Goal: Information Seeking & Learning: Learn about a topic

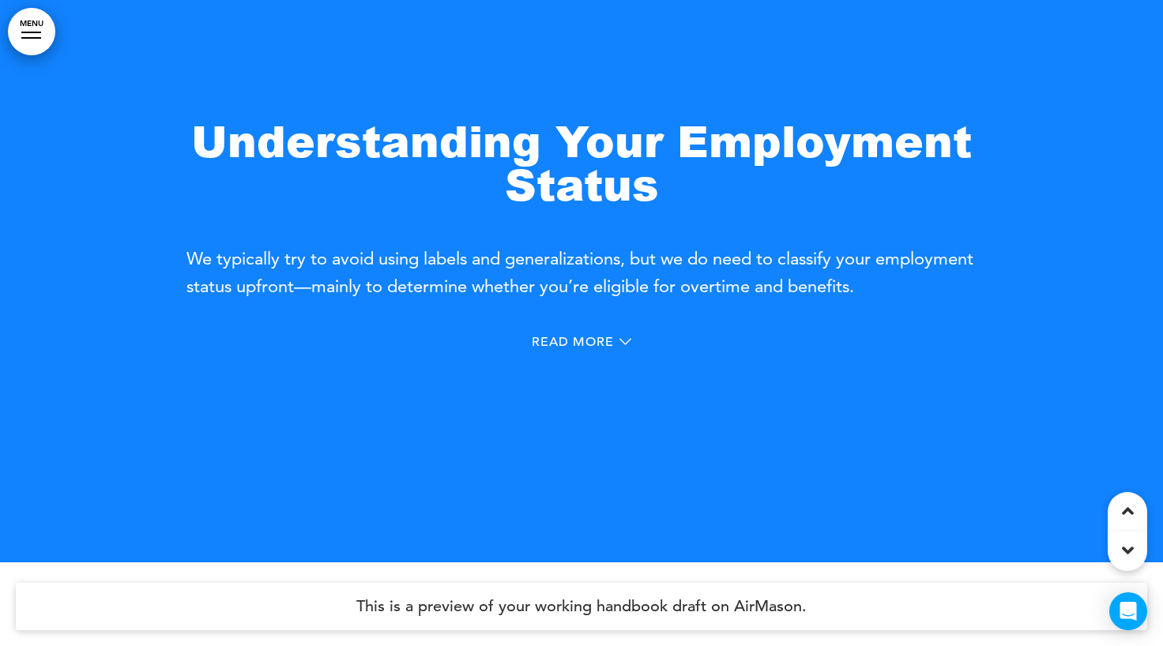
scroll to position [720, 0]
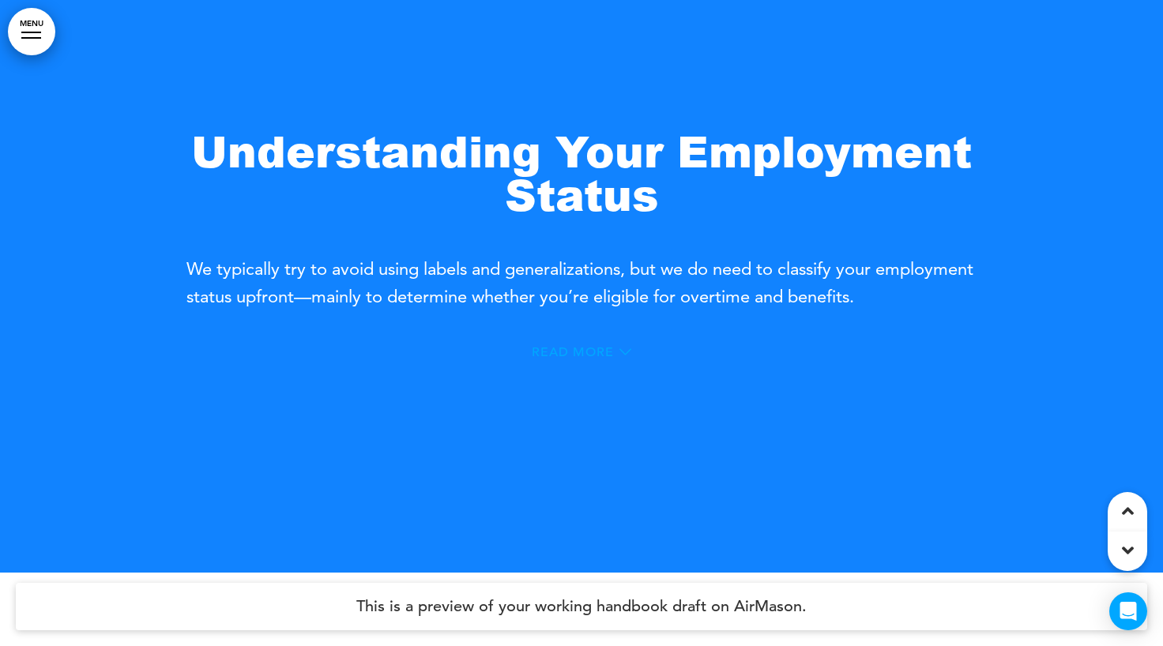
click at [624, 352] on icon at bounding box center [626, 352] width 12 height 6
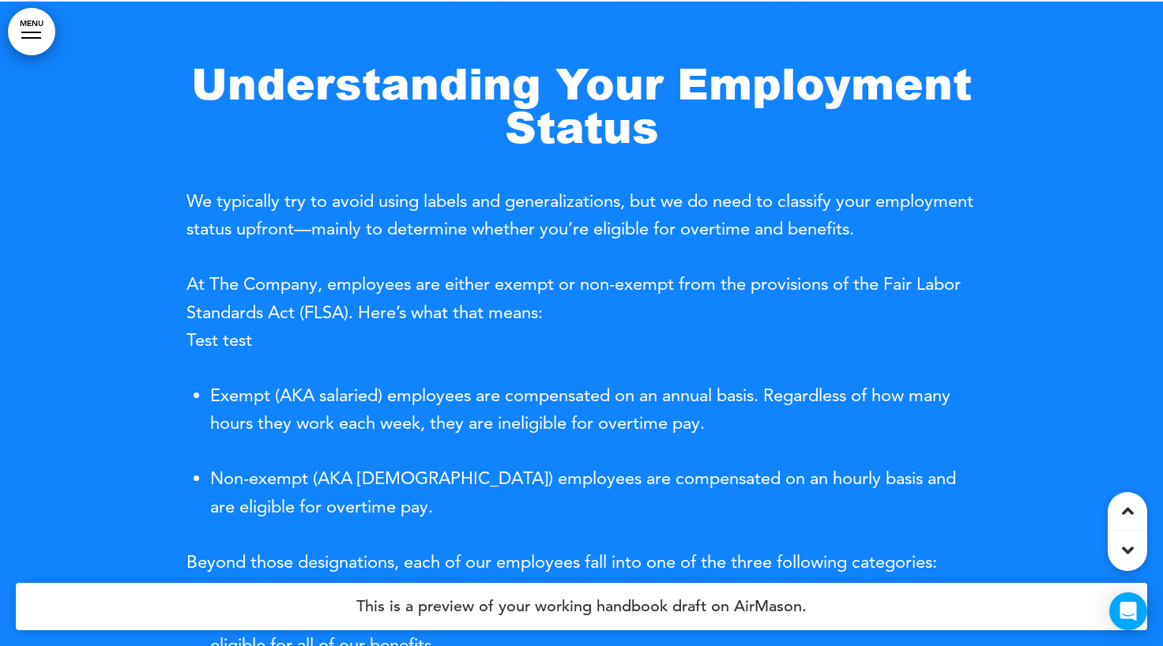
scroll to position [663, 0]
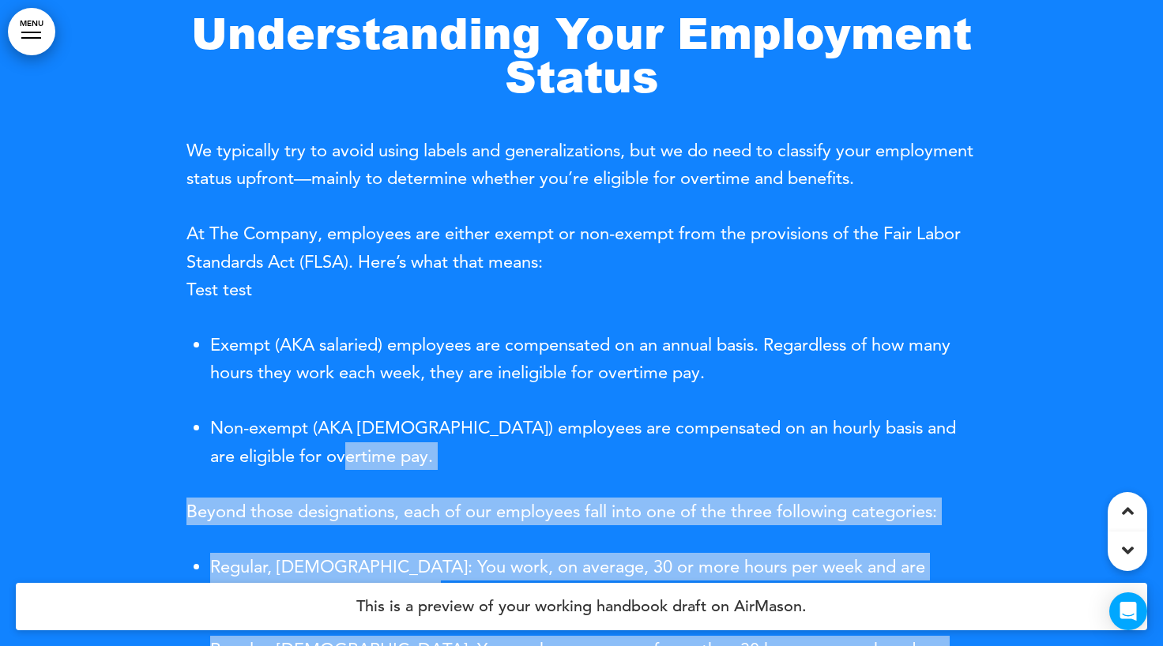
drag, startPoint x: 186, startPoint y: 265, endPoint x: 669, endPoint y: 453, distance: 518.2
click at [669, 453] on div "Understanding Your Employment Status We typically try to avoid using labels and…" at bounding box center [581, 534] width 1163 height 1166
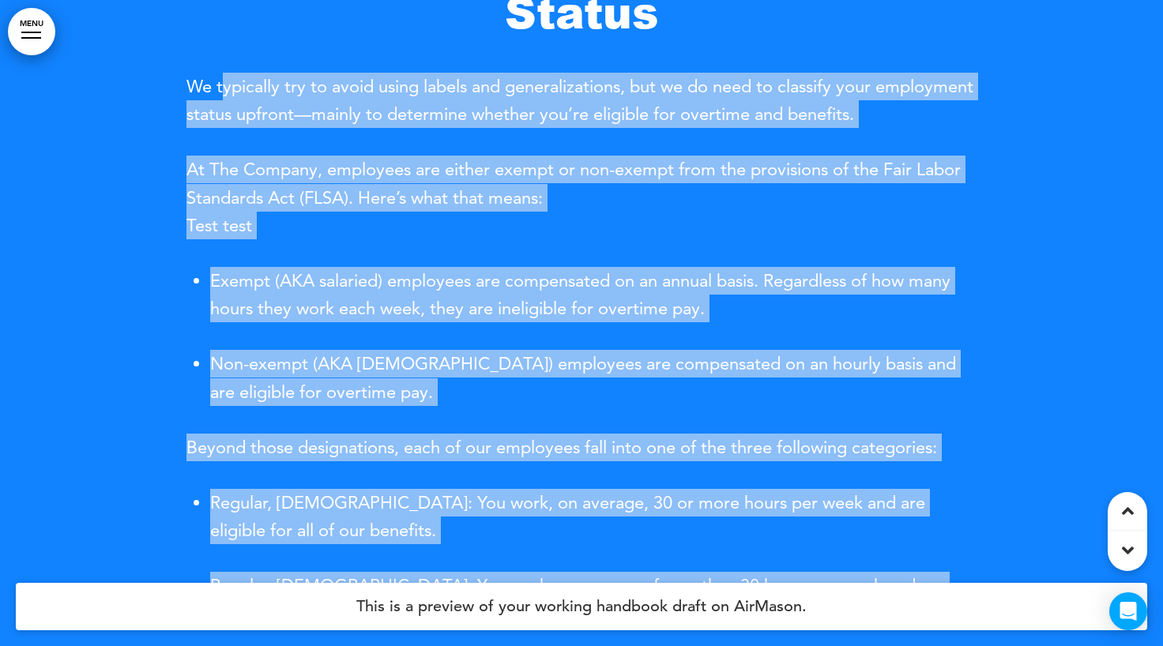
drag, startPoint x: 1010, startPoint y: 116, endPoint x: 221, endPoint y: 79, distance: 789.6
click at [221, 79] on div "Understanding Your Employment Status We typically try to avoid using labels and…" at bounding box center [581, 470] width 1163 height 1166
click at [221, 79] on span "We typically try to avoid using labels and generalizations, but we do need to c…" at bounding box center [580, 100] width 787 height 49
drag, startPoint x: 192, startPoint y: 81, endPoint x: 987, endPoint y: 110, distance: 795.5
click at [987, 110] on div "Understanding Your Employment Status We typically try to avoid using labels and…" at bounding box center [581, 470] width 1163 height 1166
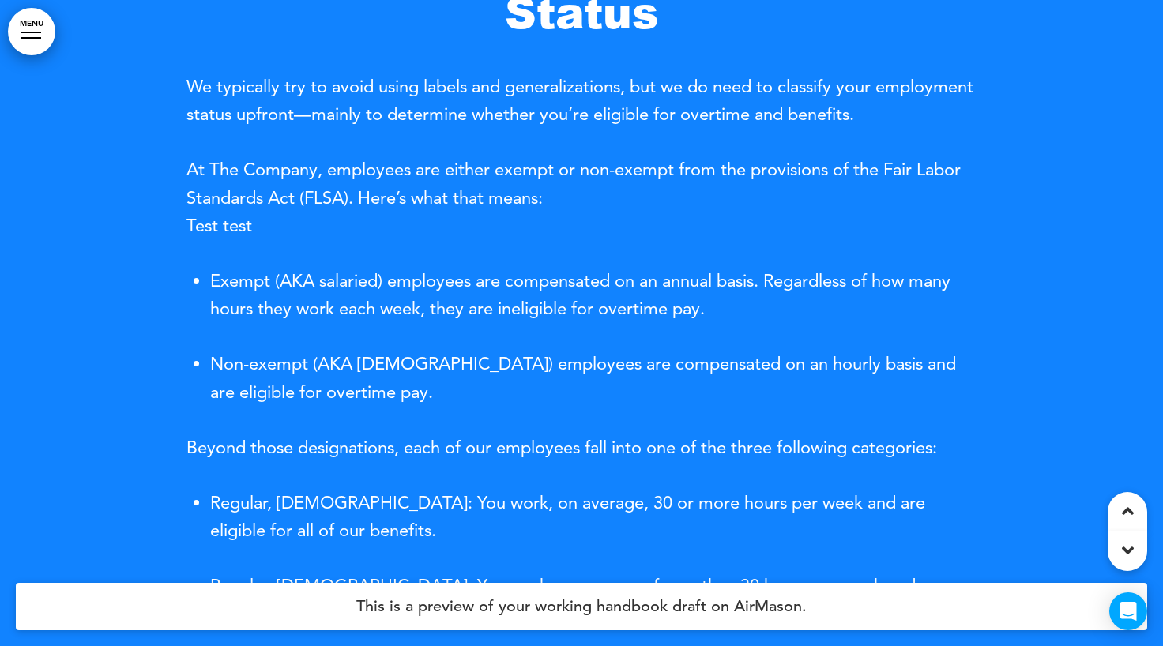
click at [922, 135] on div "Understanding Your Employment Status We typically try to avoid using labels and…" at bounding box center [582, 470] width 790 height 1166
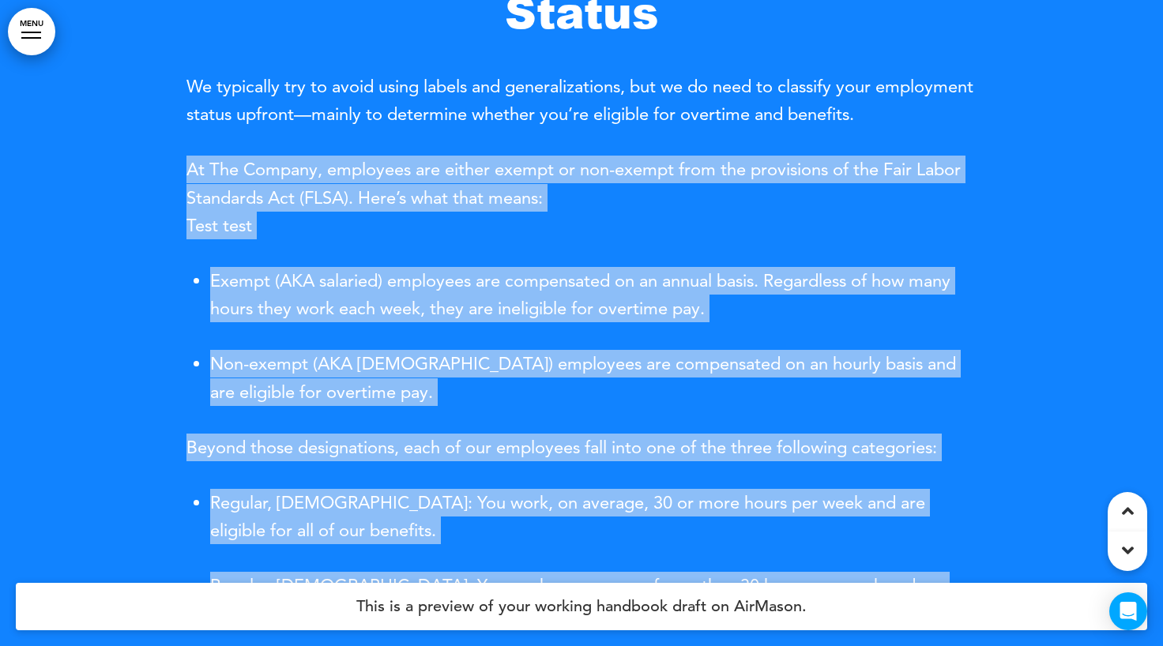
click at [187, 170] on div "Understanding Your Employment Status We typically try to avoid using labels and…" at bounding box center [581, 470] width 1163 height 1166
click at [187, 170] on span "At The Company, employees are either exempt or non-exempt from the provisions o…" at bounding box center [574, 197] width 774 height 77
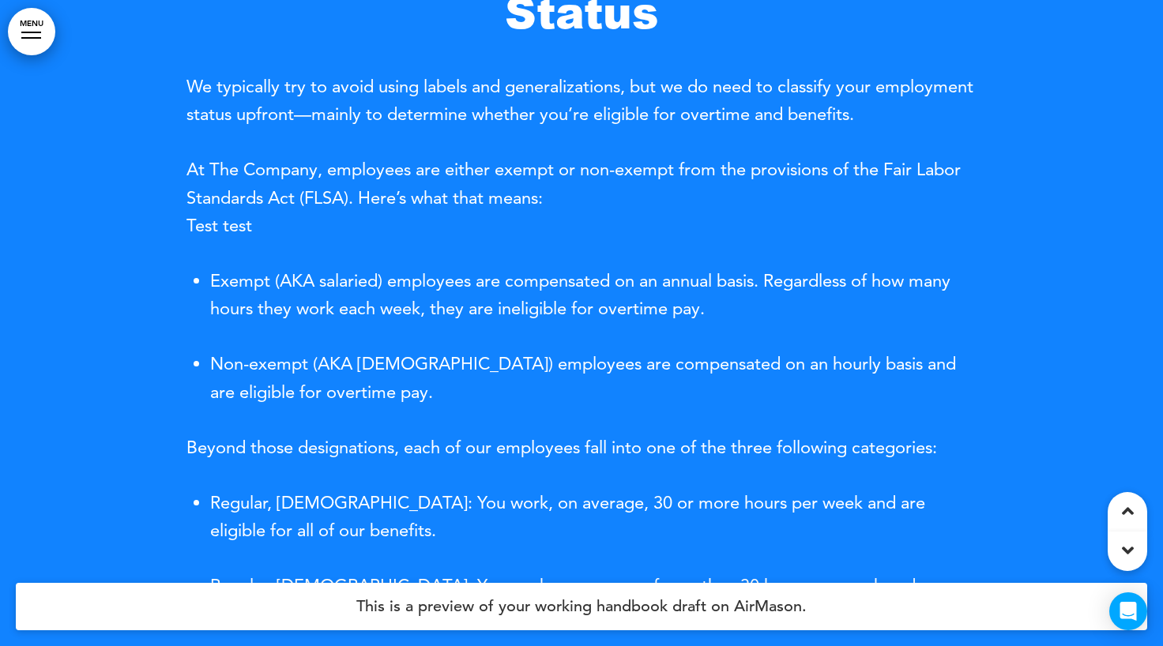
click at [187, 170] on span "At The Company, employees are either exempt or non-exempt from the provisions o…" at bounding box center [574, 197] width 774 height 77
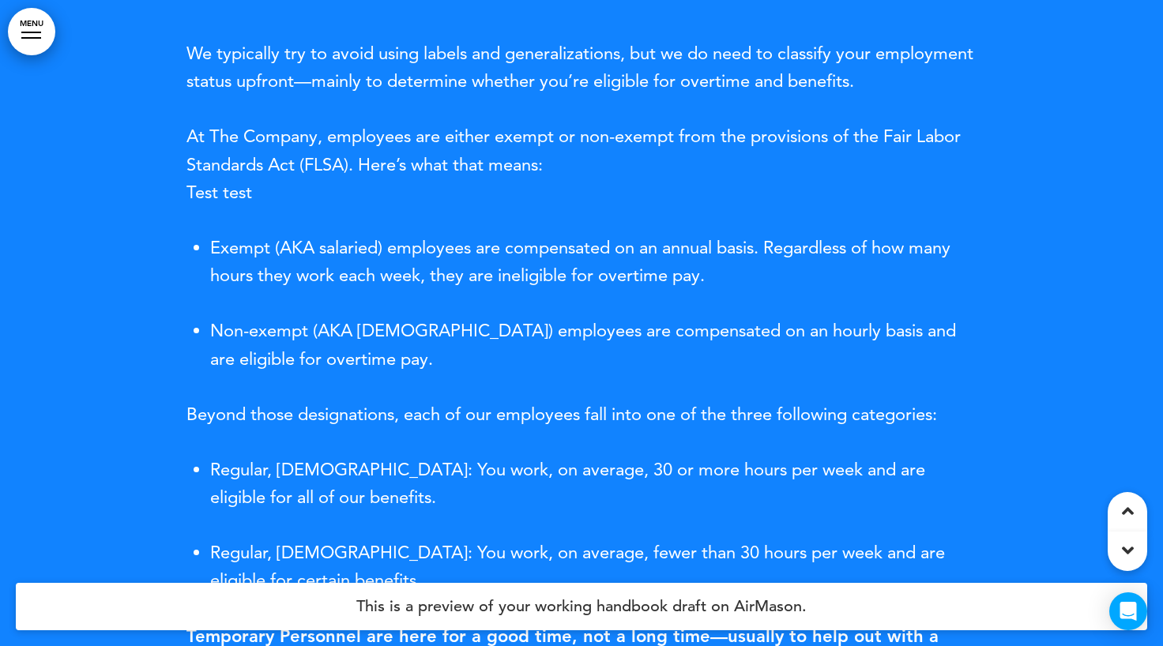
scroll to position [812, 0]
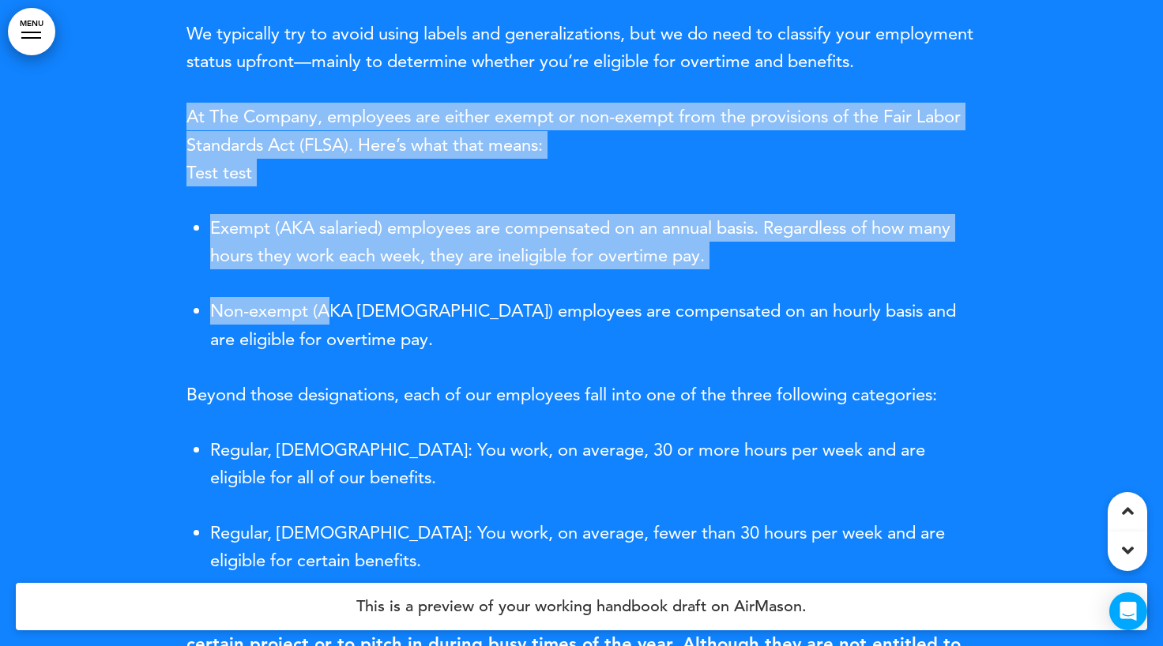
drag, startPoint x: 187, startPoint y: 119, endPoint x: 335, endPoint y: 319, distance: 249.7
click at [335, 319] on div "At The Company, employees are either exempt or non-exempt from the provisions o…" at bounding box center [582, 492] width 790 height 778
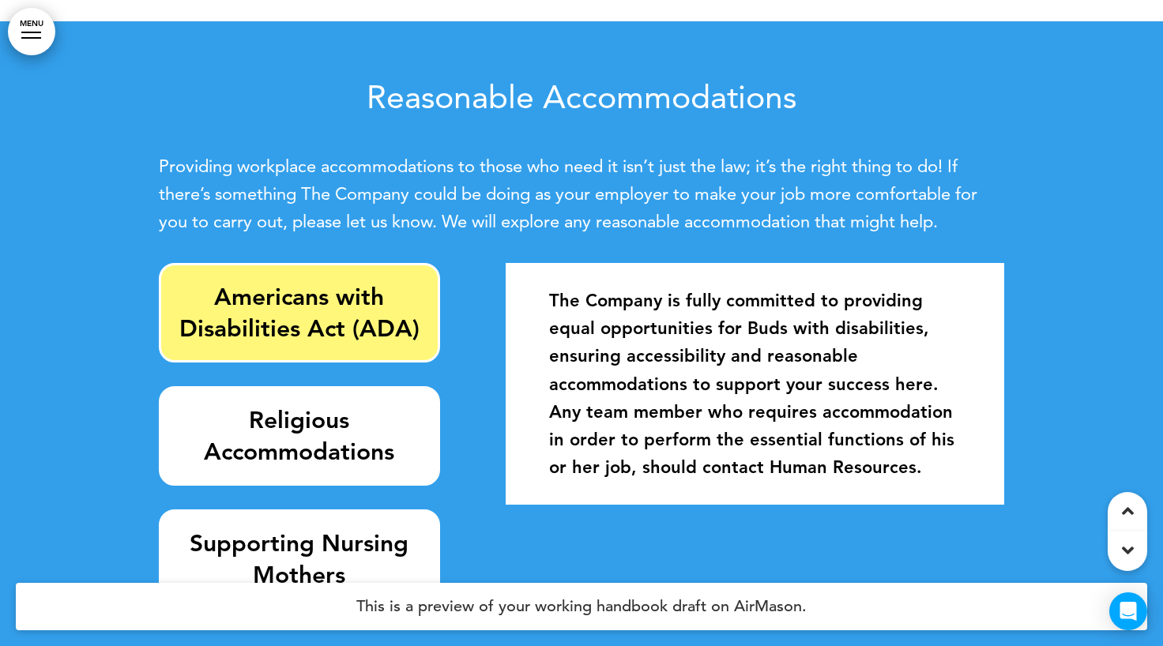
scroll to position [2433, 0]
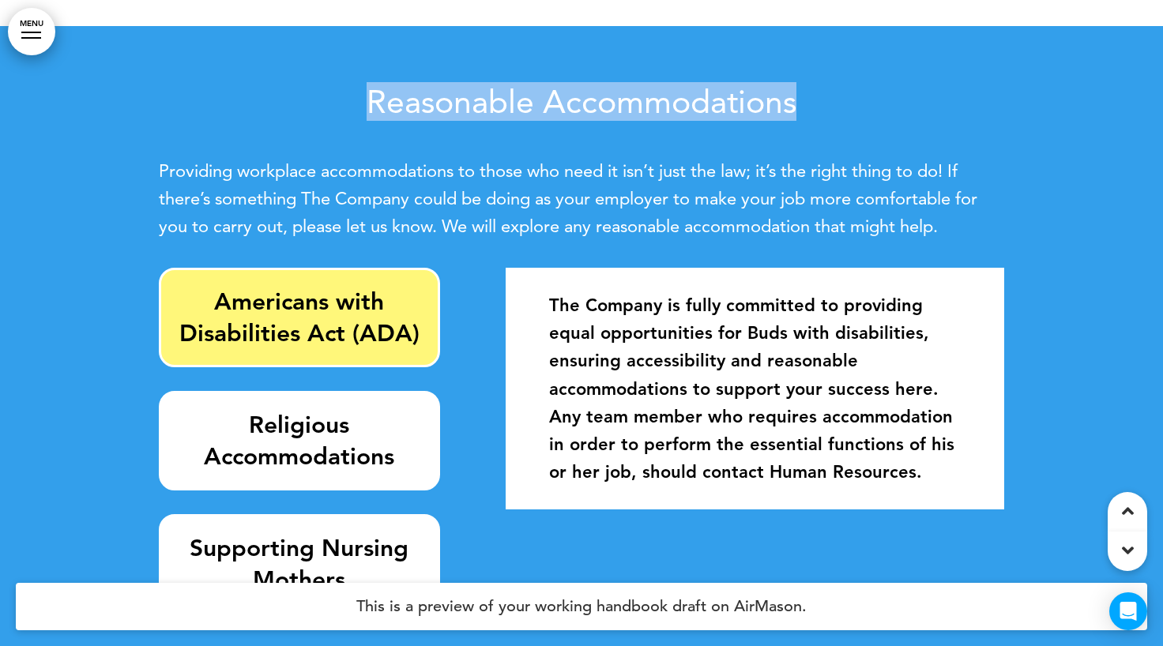
drag, startPoint x: 360, startPoint y: 100, endPoint x: 797, endPoint y: 85, distance: 437.3
click at [797, 85] on h2 "Reasonable Accommodations" at bounding box center [582, 101] width 846 height 32
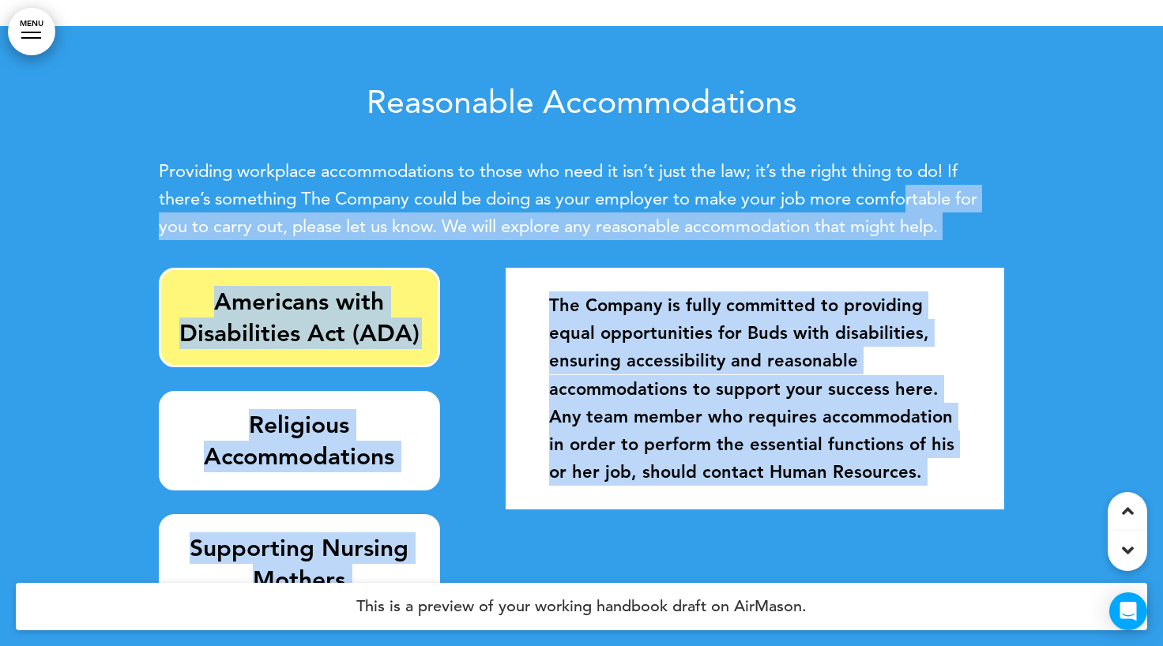
drag, startPoint x: 149, startPoint y: 174, endPoint x: 907, endPoint y: 199, distance: 758.3
click at [907, 199] on div "Reasonable Accommodations Providing workplace accommodations to those who need …" at bounding box center [581, 358] width 1163 height 665
click at [907, 199] on span "Providing workplace accommodations to those who need it isn’t just the law; it’…" at bounding box center [568, 198] width 819 height 77
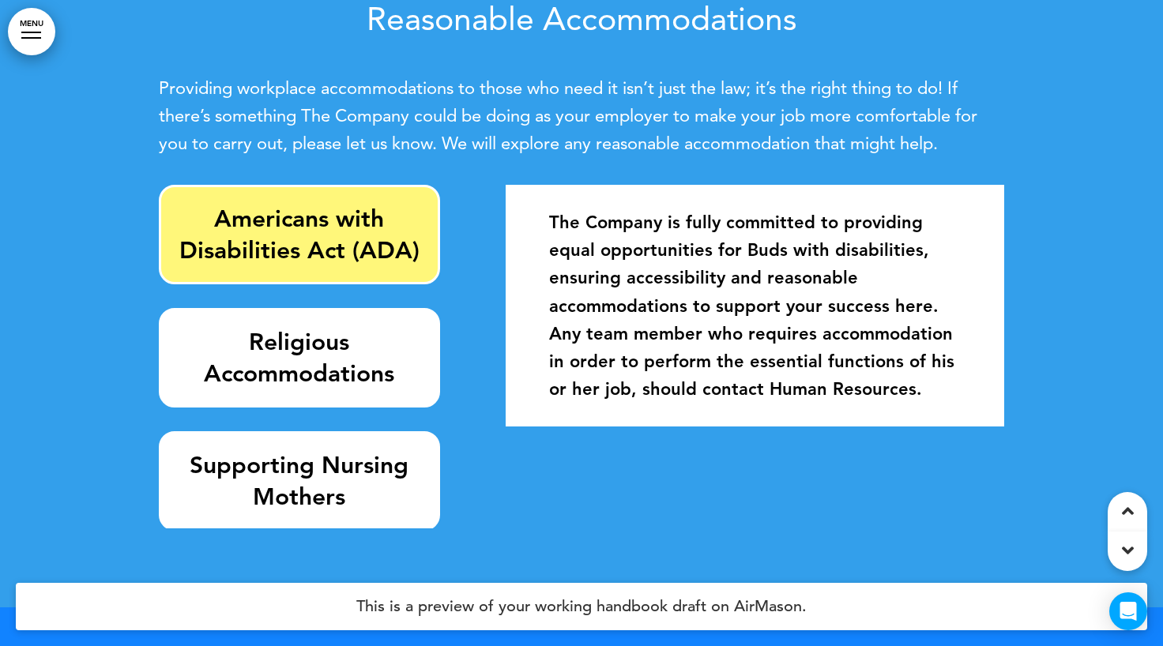
scroll to position [2519, 0]
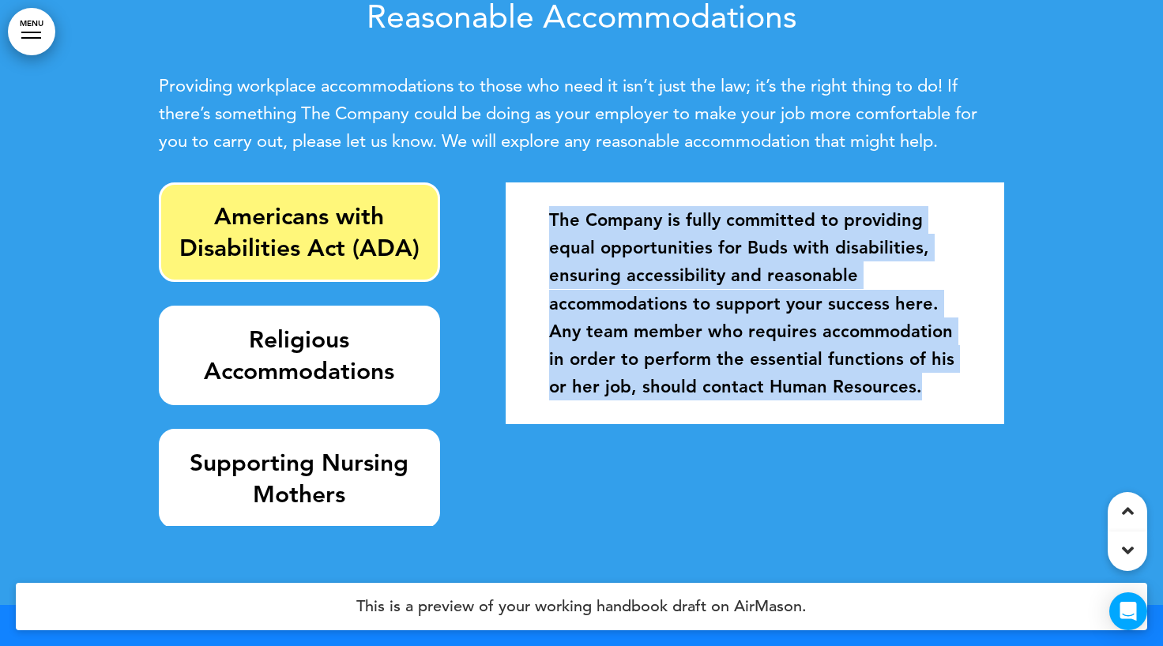
drag, startPoint x: 548, startPoint y: 220, endPoint x: 912, endPoint y: 393, distance: 402.6
click at [912, 393] on div "The Company is fully committed to providing equal opportunities for Buds with d…" at bounding box center [755, 303] width 475 height 226
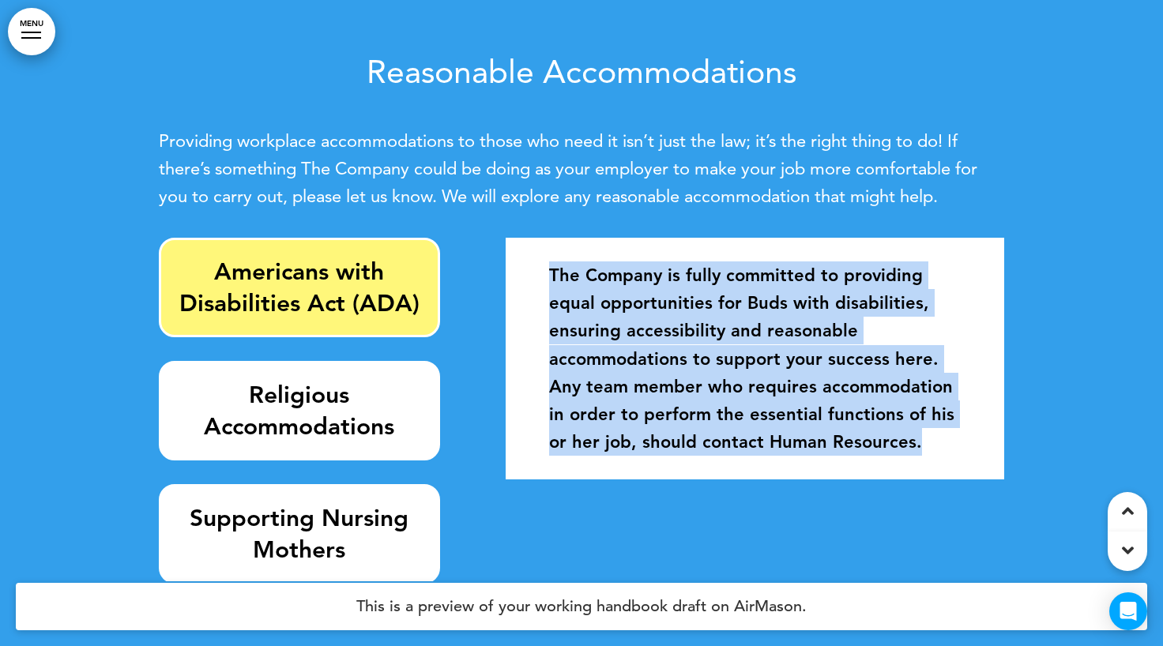
scroll to position [2461, 0]
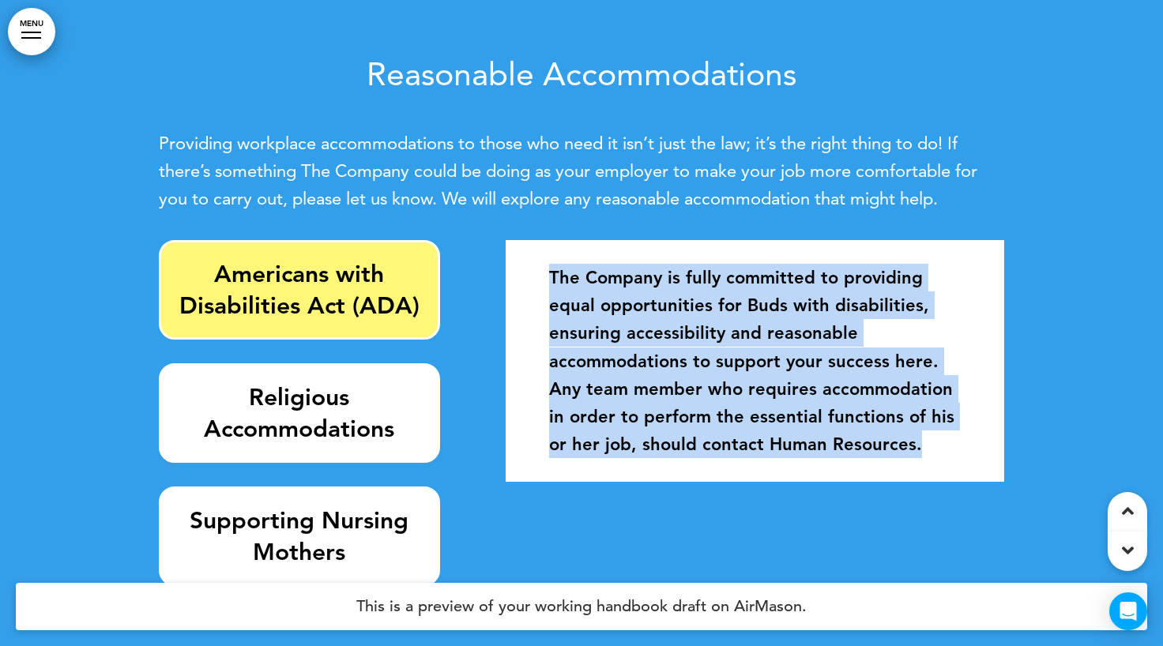
click at [691, 222] on div "Reasonable Accommodations Providing workplace accommodations to those who need …" at bounding box center [582, 330] width 846 height 665
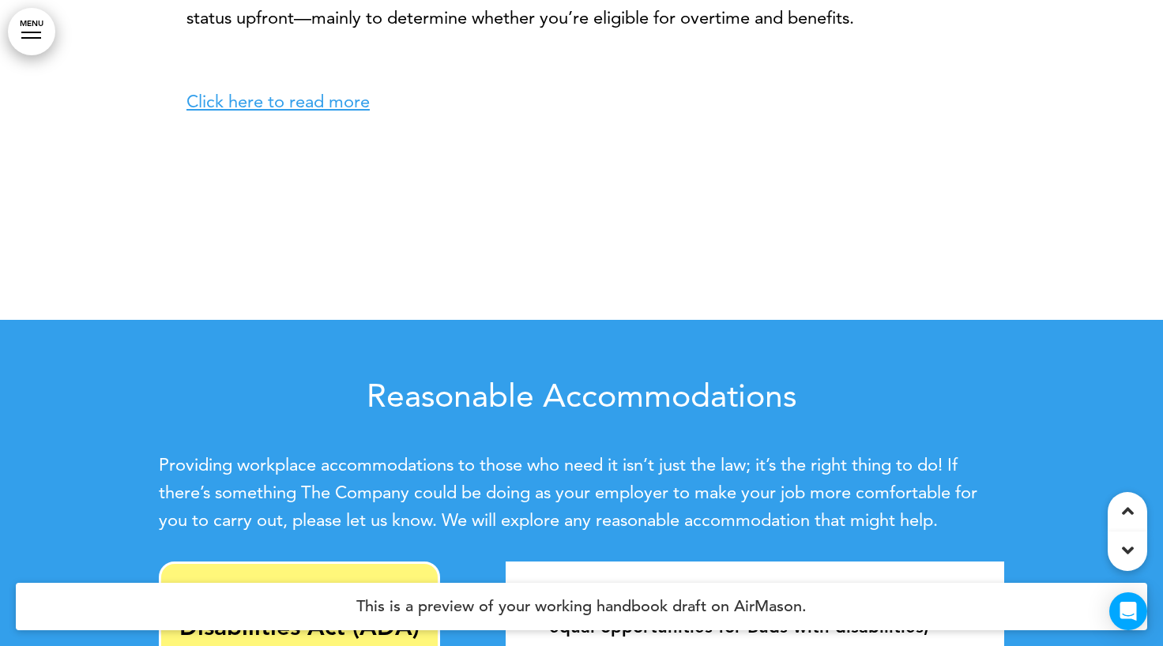
scroll to position [2136, 0]
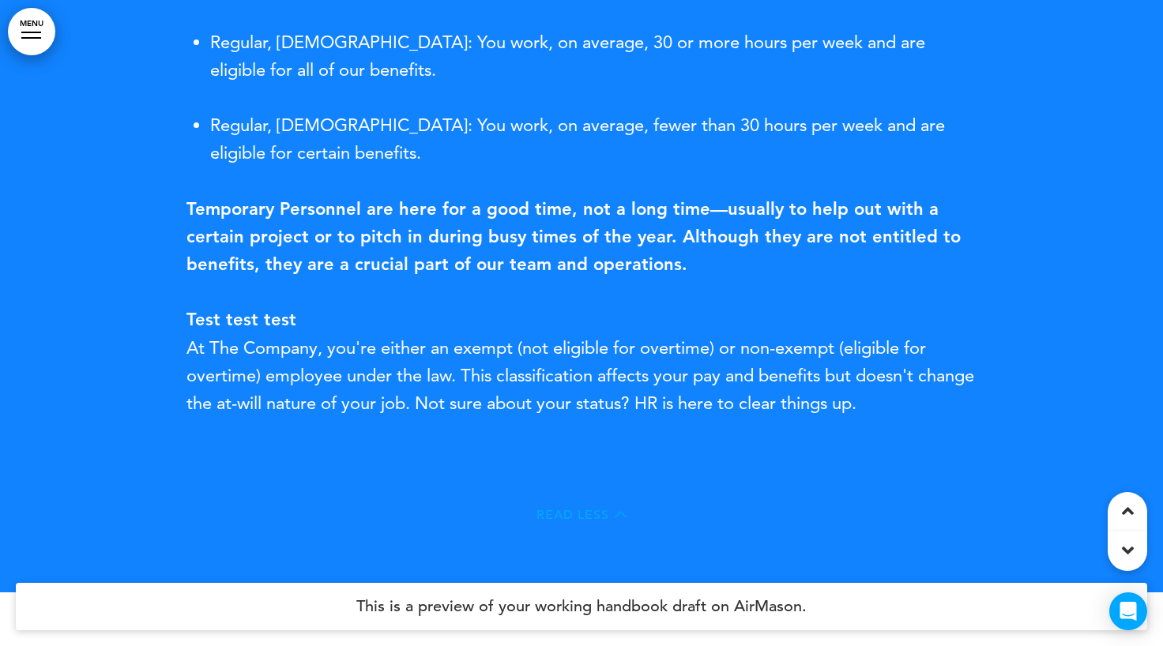
click at [616, 518] on icon at bounding box center [621, 515] width 12 height 12
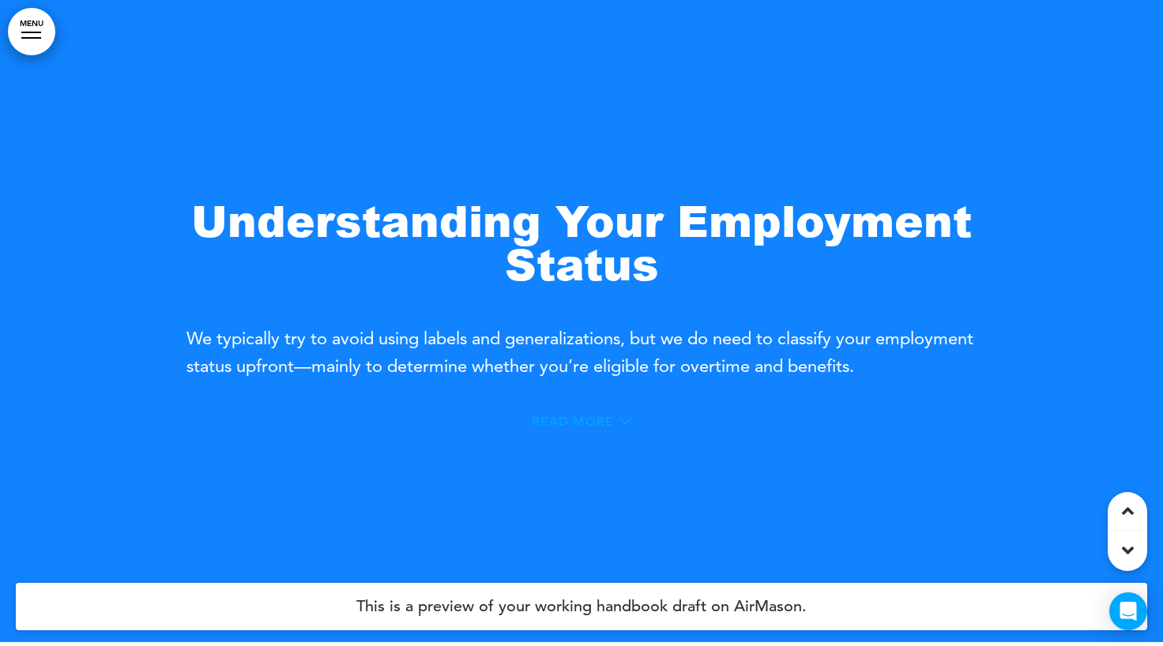
scroll to position [646, 0]
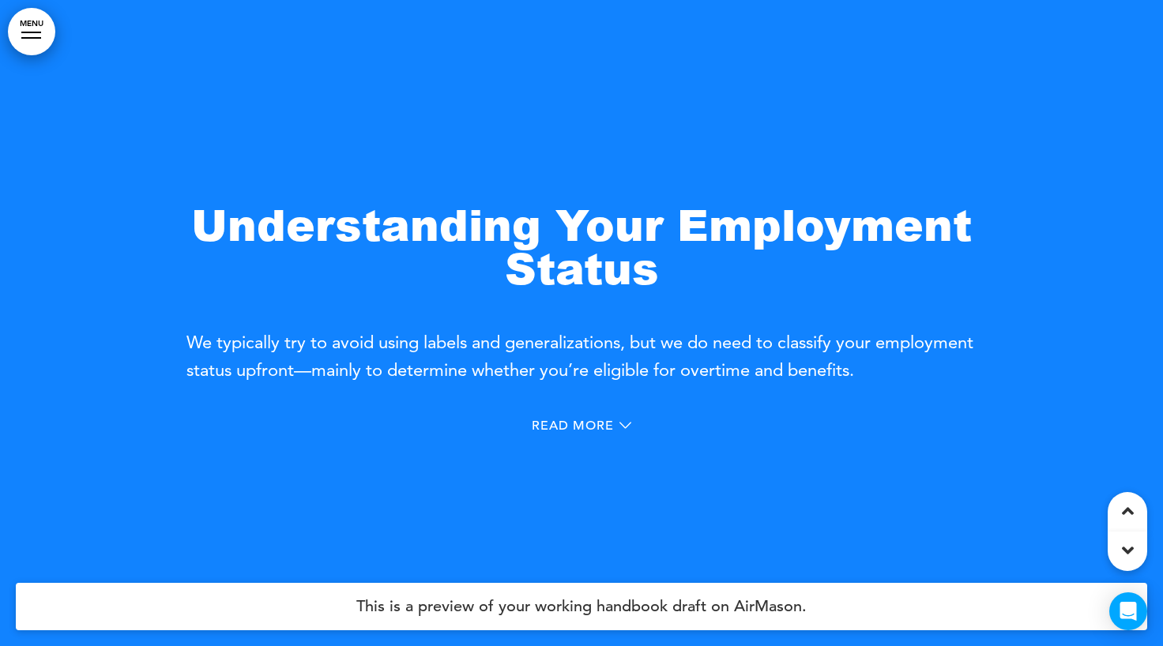
click at [35, 32] on div at bounding box center [31, 33] width 20 height 2
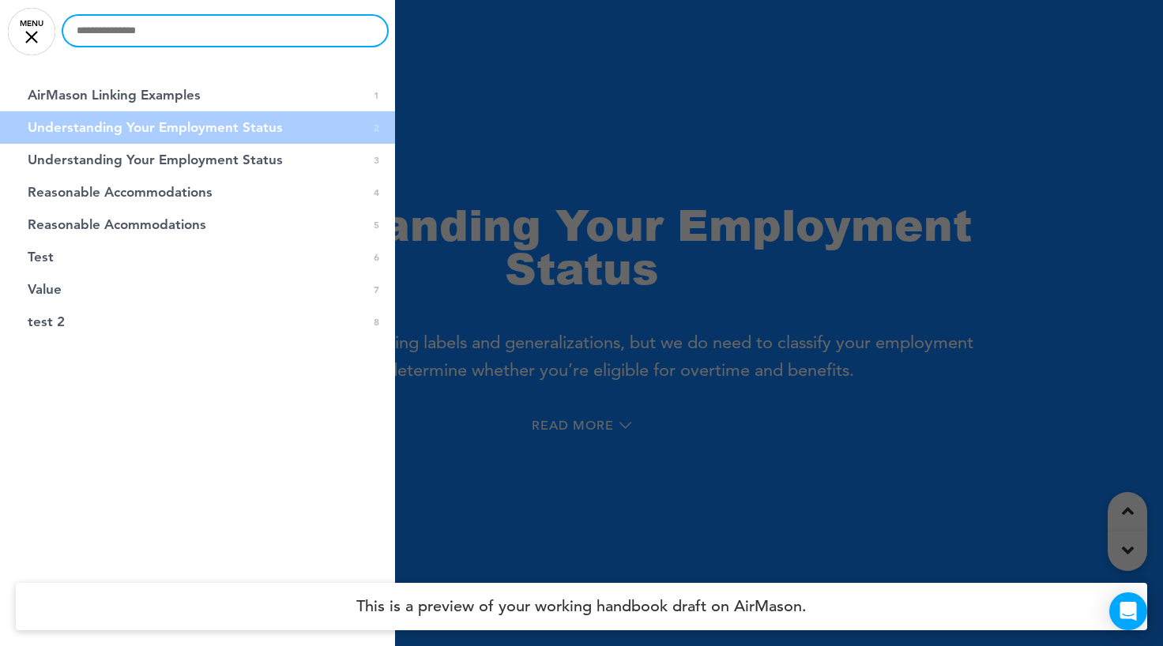
click at [125, 33] on input "text" at bounding box center [225, 31] width 324 height 30
type input "*"
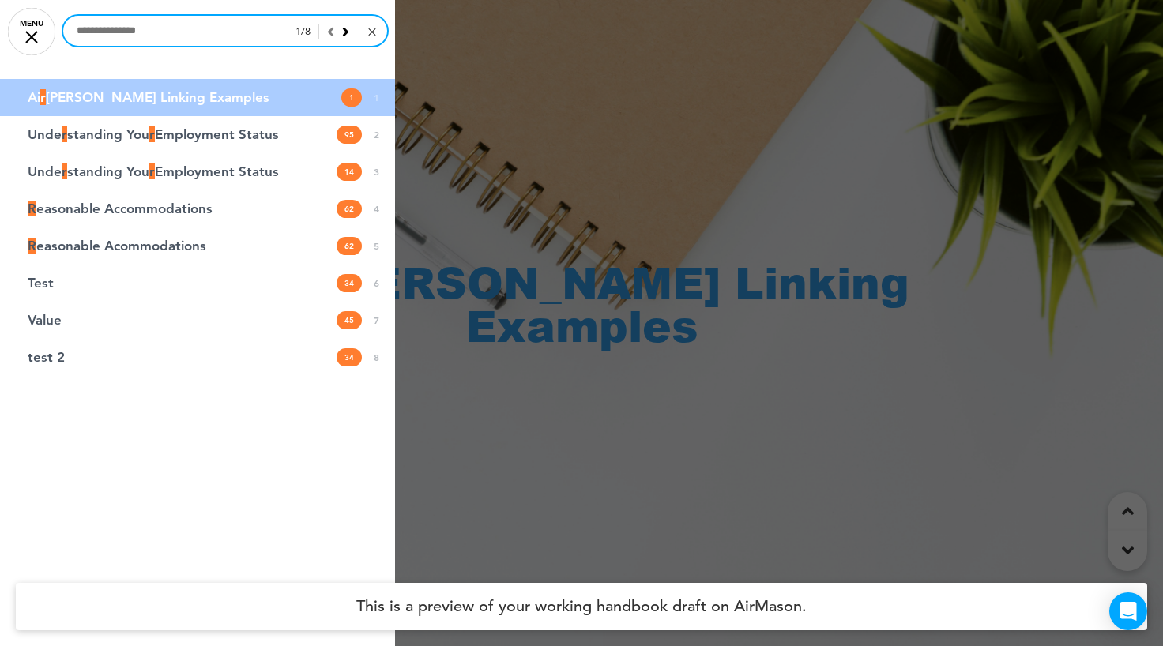
scroll to position [0, 0]
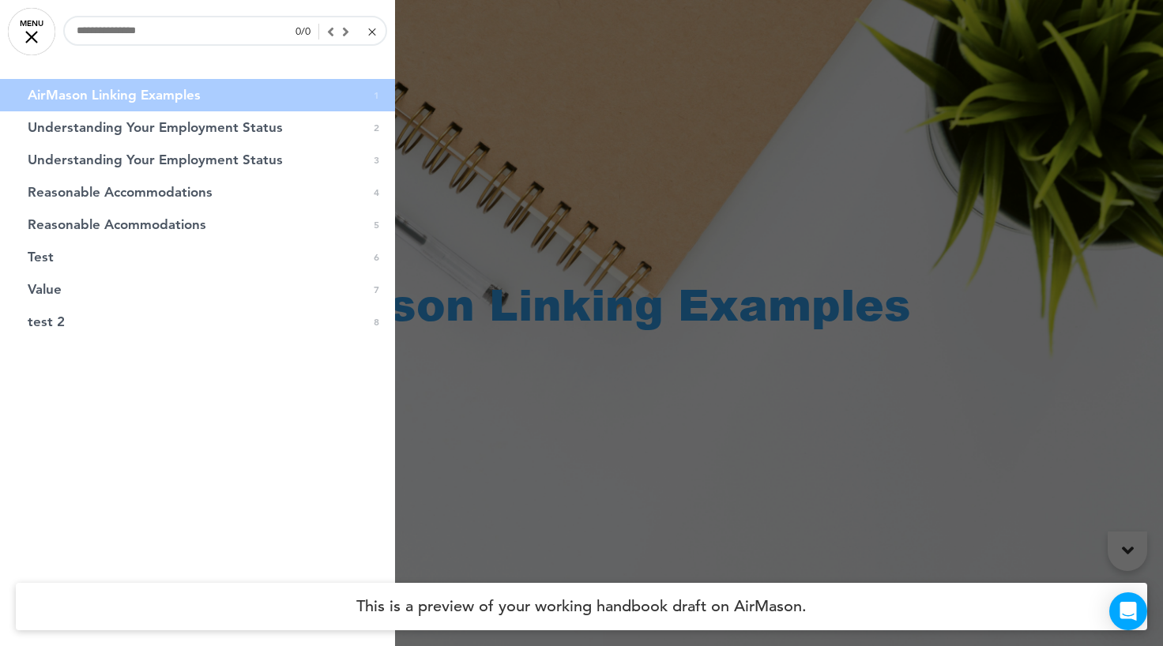
click at [372, 33] on div at bounding box center [371, 31] width 7 height 7
click at [32, 34] on div at bounding box center [31, 37] width 13 height 13
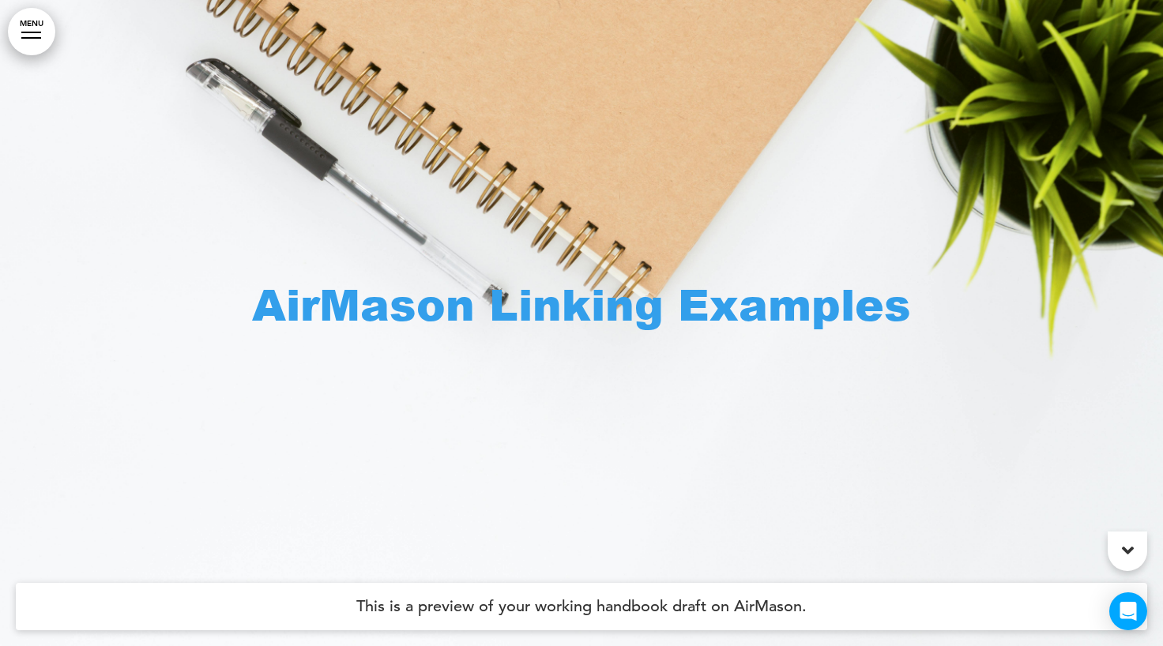
click at [33, 40] on link "MENU" at bounding box center [31, 31] width 47 height 47
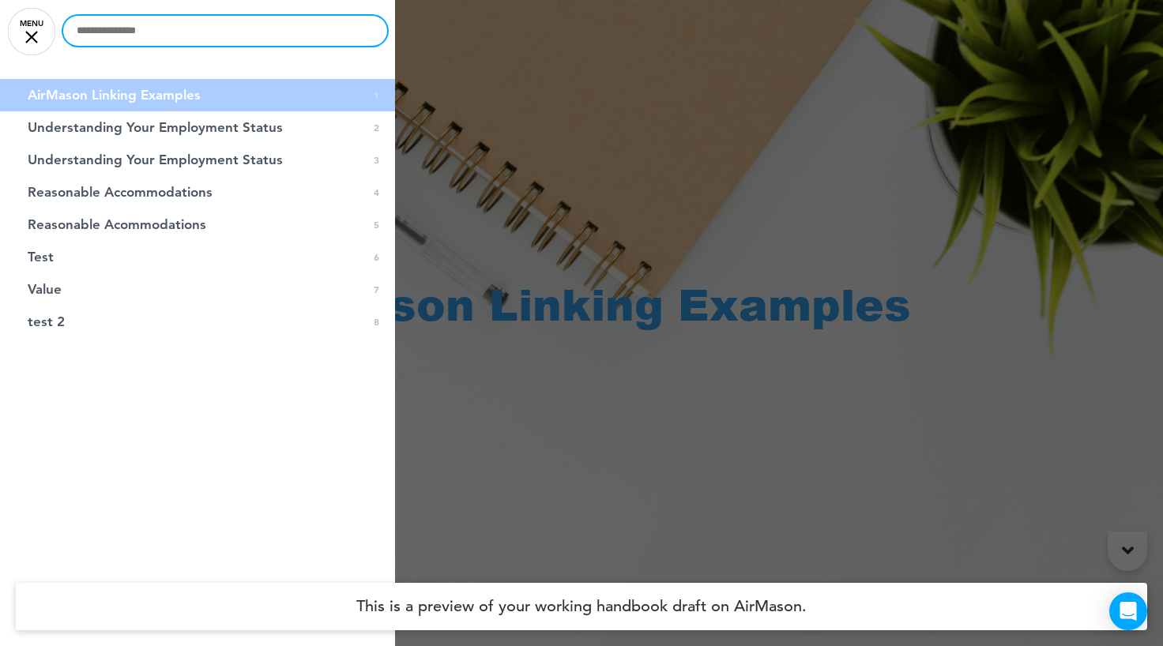
click at [122, 34] on input "text" at bounding box center [225, 31] width 324 height 30
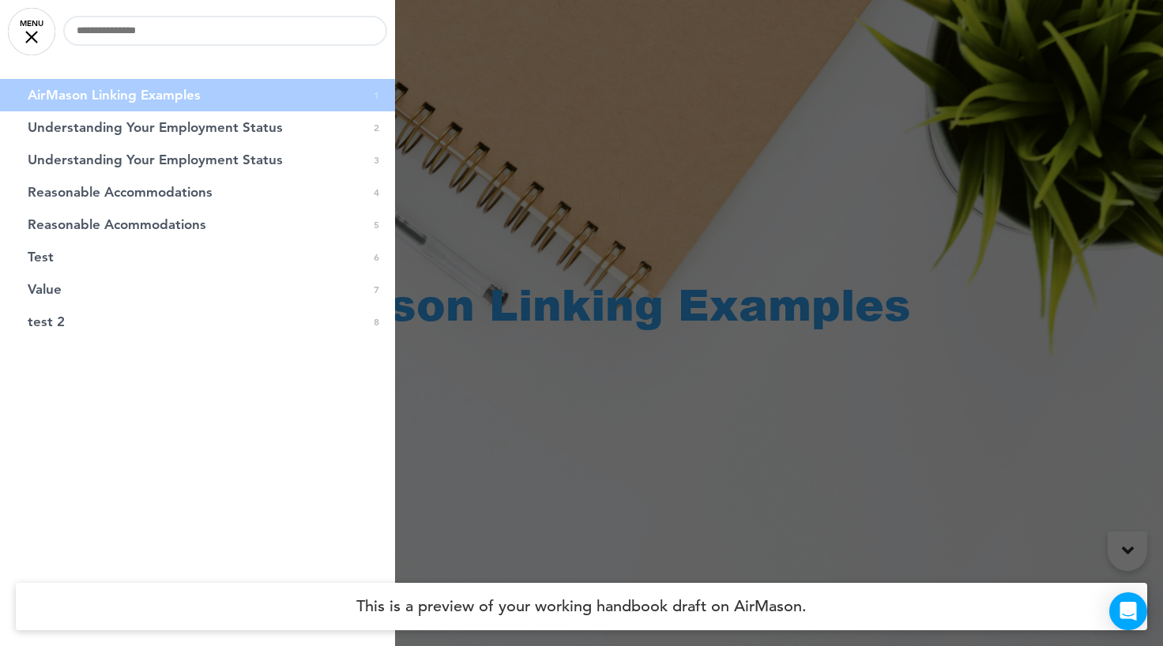
click at [31, 31] on link "MENU" at bounding box center [31, 31] width 47 height 47
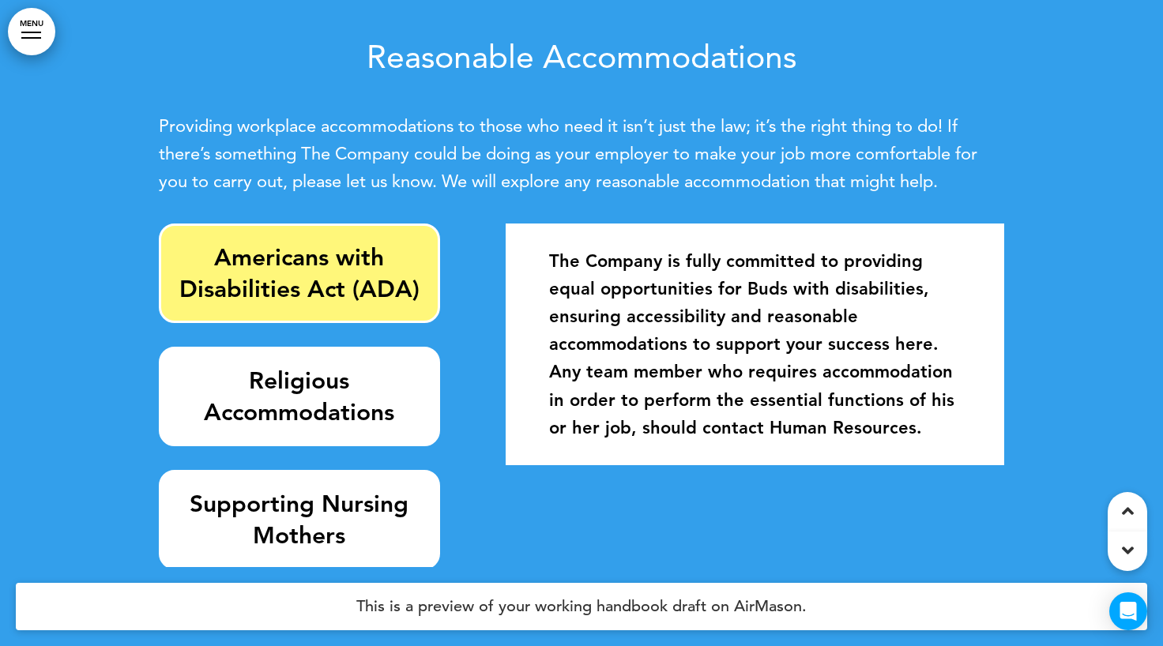
scroll to position [1952, 0]
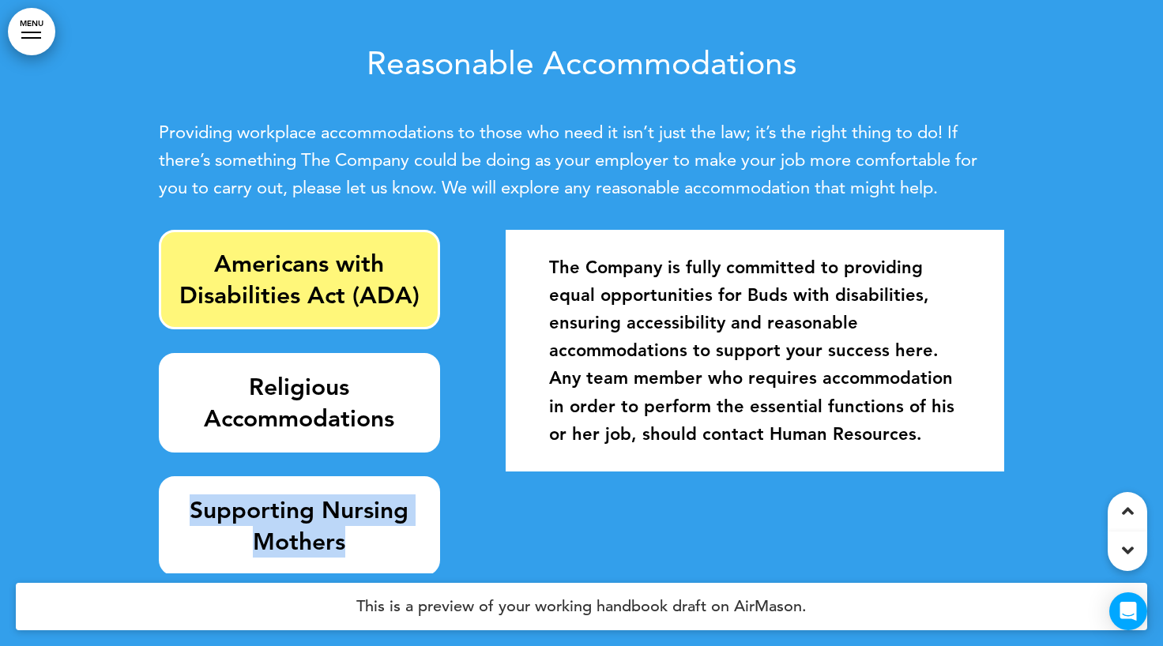
drag, startPoint x: 173, startPoint y: 512, endPoint x: 380, endPoint y: 548, distance: 210.2
click at [380, 548] on div "Supporting Nursing Mothers" at bounding box center [299, 527] width 281 height 100
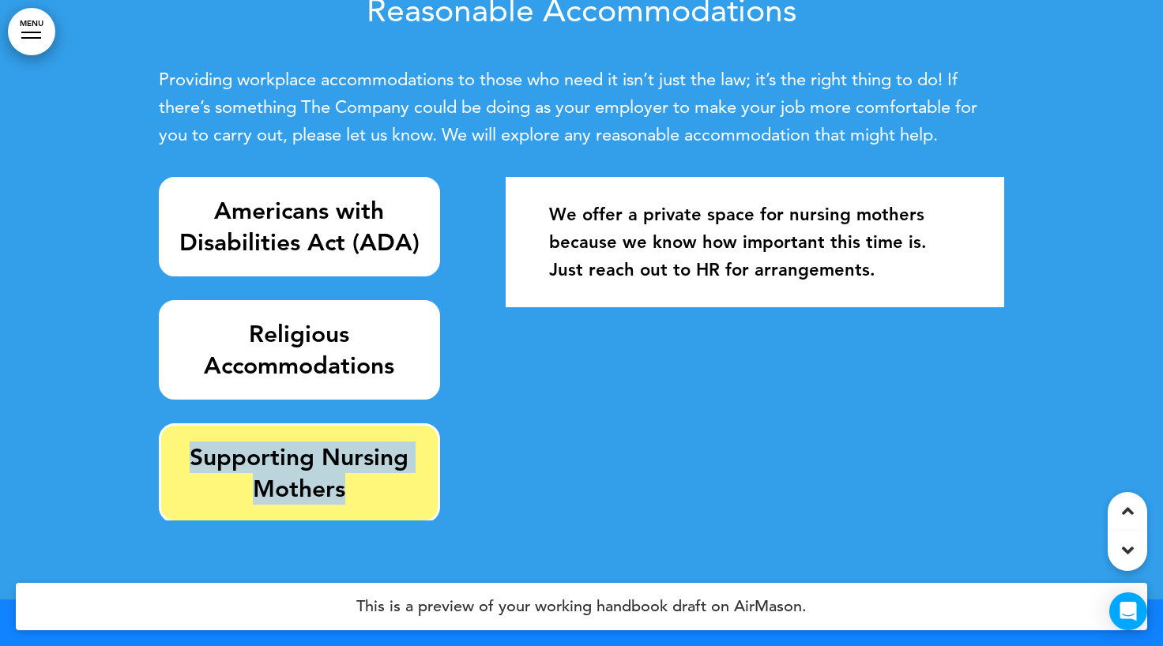
scroll to position [1980, 0]
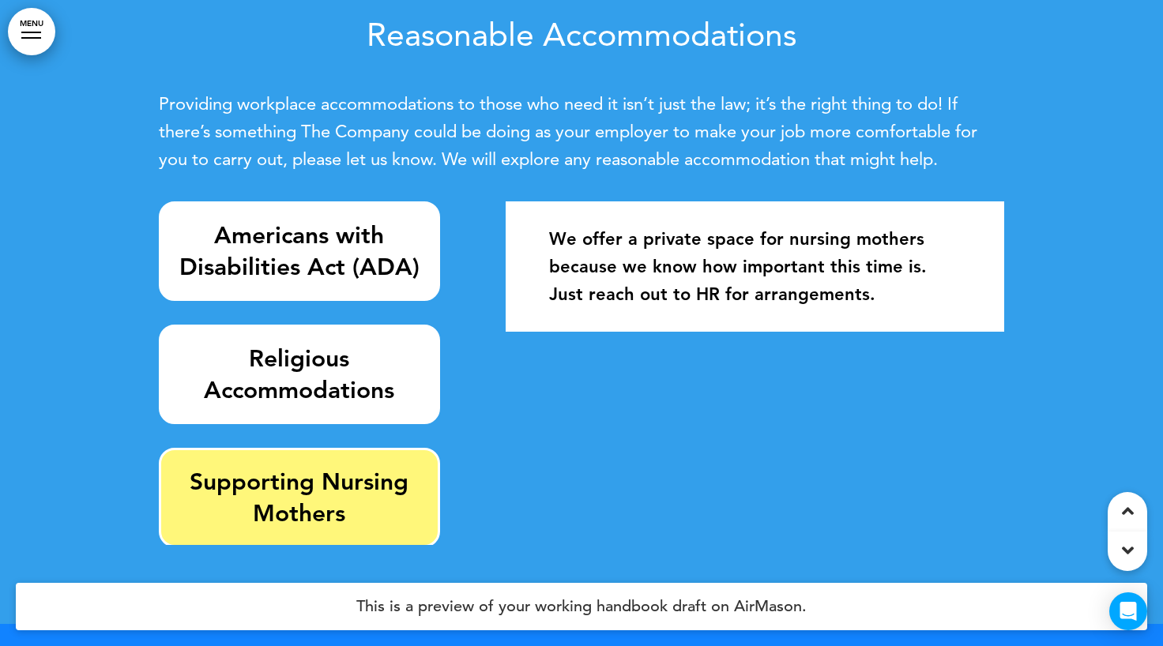
click at [451, 435] on div "Americans with Disabilities Act (ADA) Religious Accommodations Supporting Nursi…" at bounding box center [315, 374] width 313 height 344
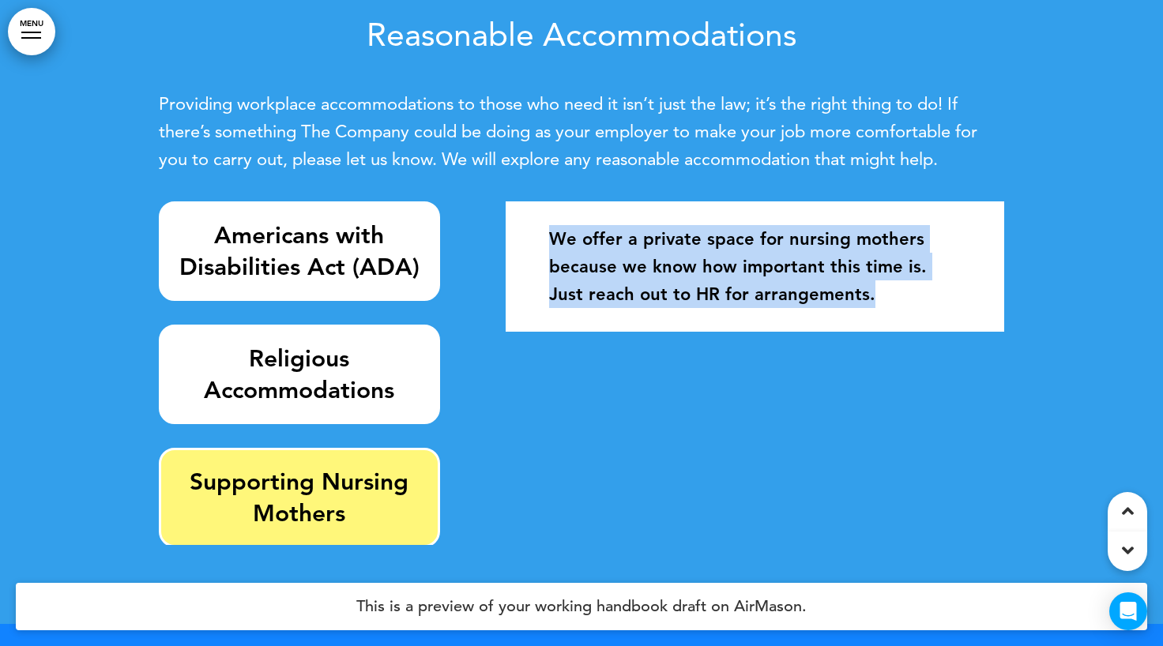
drag, startPoint x: 552, startPoint y: 233, endPoint x: 885, endPoint y: 299, distance: 339.9
click at [885, 299] on p "We offer a private space for nursing mothers because we know how important this…" at bounding box center [755, 267] width 412 height 84
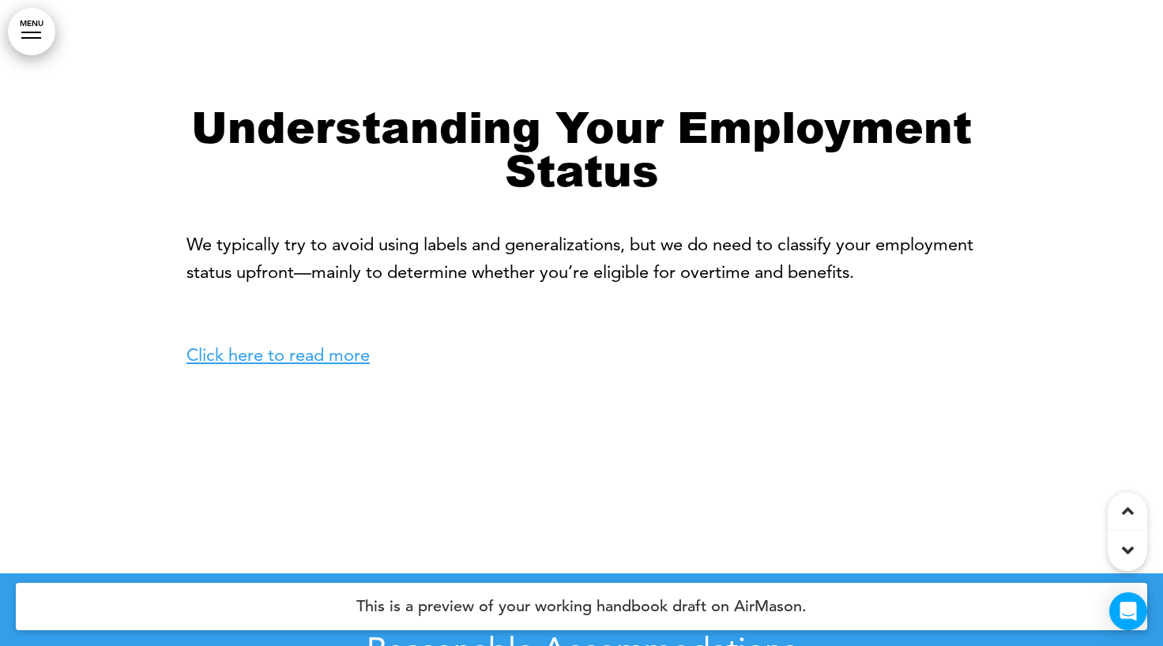
scroll to position [1337, 0]
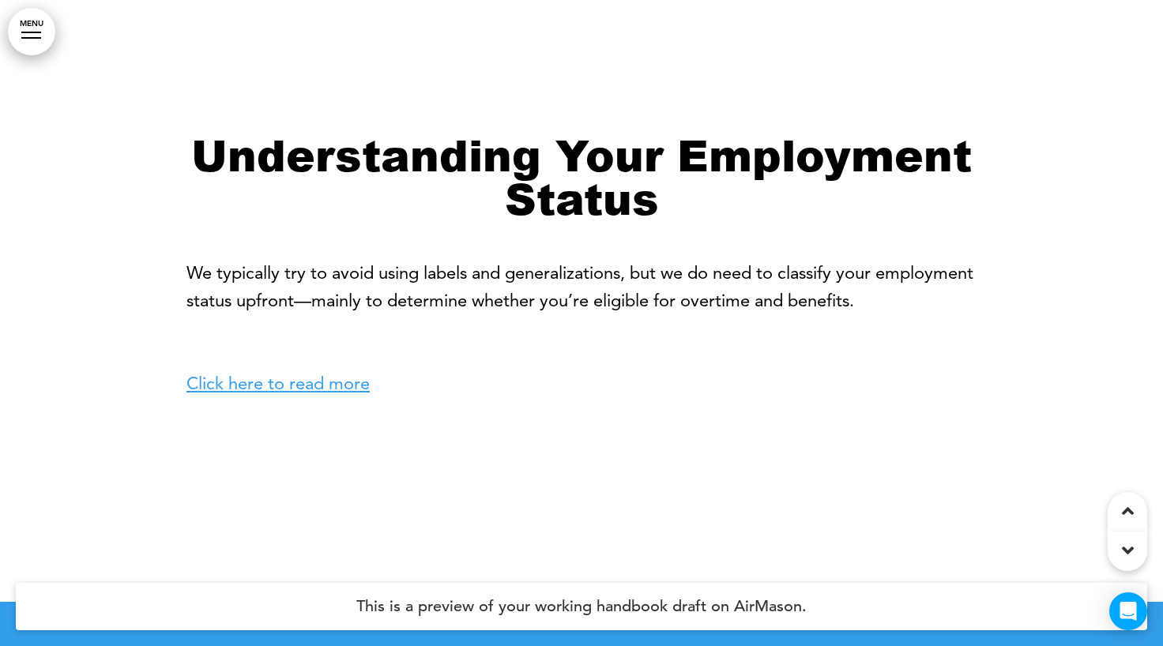
drag, startPoint x: 982, startPoint y: 305, endPoint x: 183, endPoint y: 258, distance: 799.5
click at [183, 258] on div at bounding box center [581, 279] width 1163 height 646
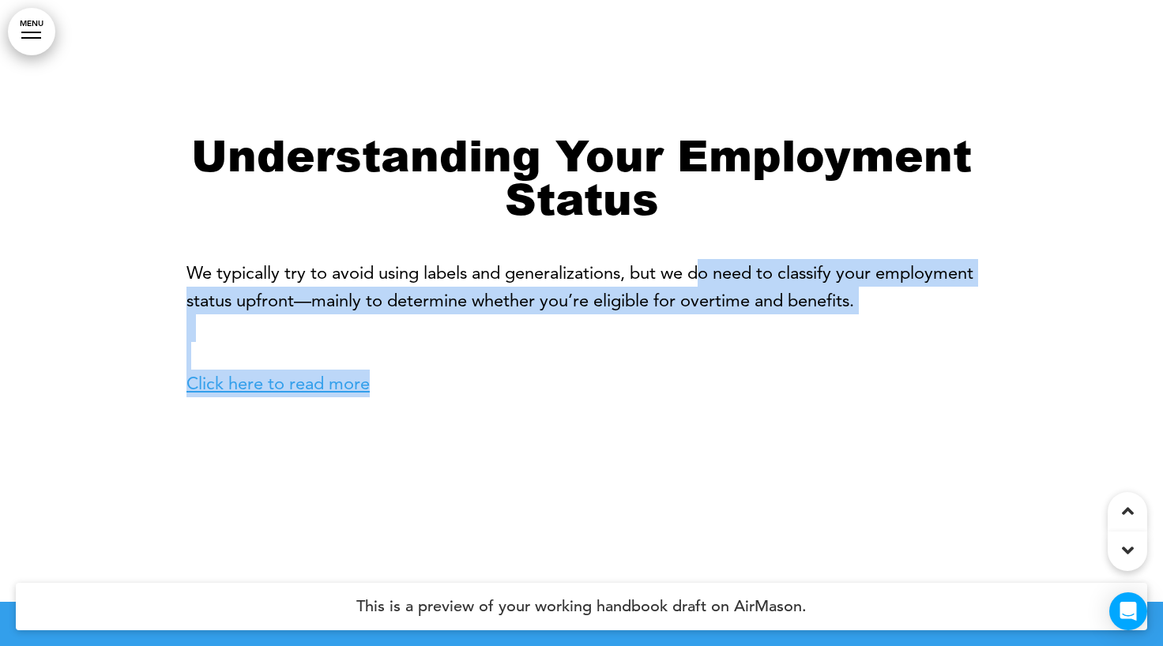
drag, startPoint x: 183, startPoint y: 273, endPoint x: 708, endPoint y: 272, distance: 524.7
click at [708, 272] on div "Understanding Your Employment Status We typically try to avoid using labels and…" at bounding box center [581, 279] width 1163 height 646
click at [708, 272] on p "We typically try to avoid using labels and generalizations, but we do need to c…" at bounding box center [582, 328] width 790 height 139
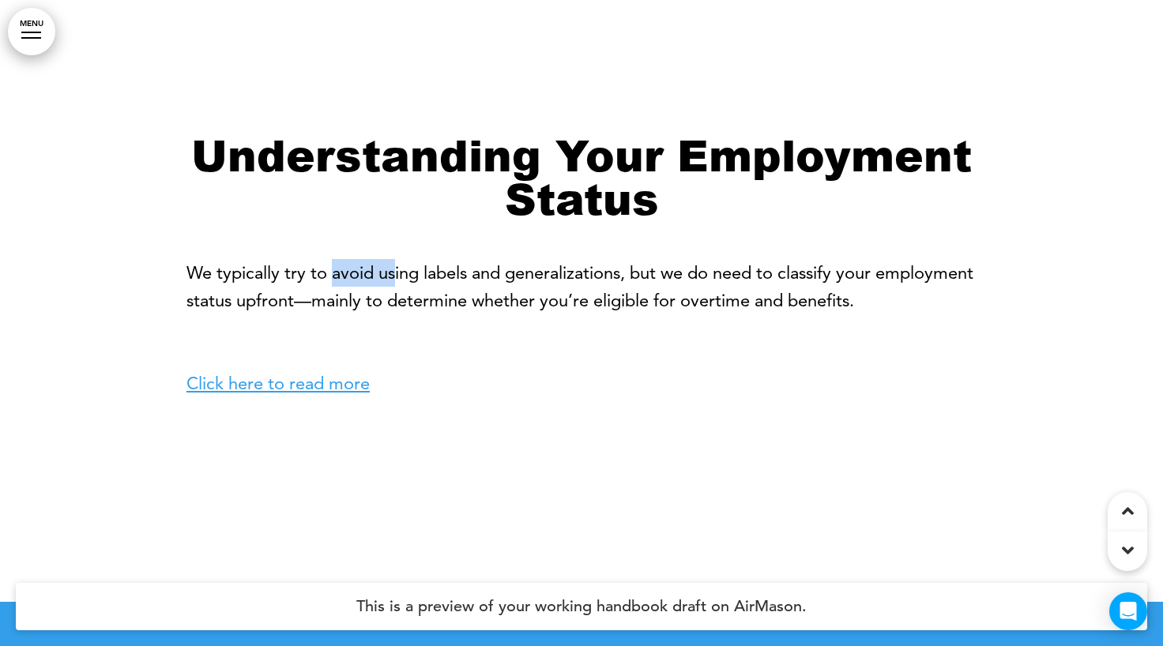
drag, startPoint x: 333, startPoint y: 272, endPoint x: 398, endPoint y: 272, distance: 64.0
click at [398, 272] on p "We typically try to avoid using labels and generalizations, but we do need to c…" at bounding box center [582, 328] width 790 height 139
click at [680, 283] on p "We typically try to avoid using labels and generalizations, but we do need to c…" at bounding box center [582, 328] width 790 height 139
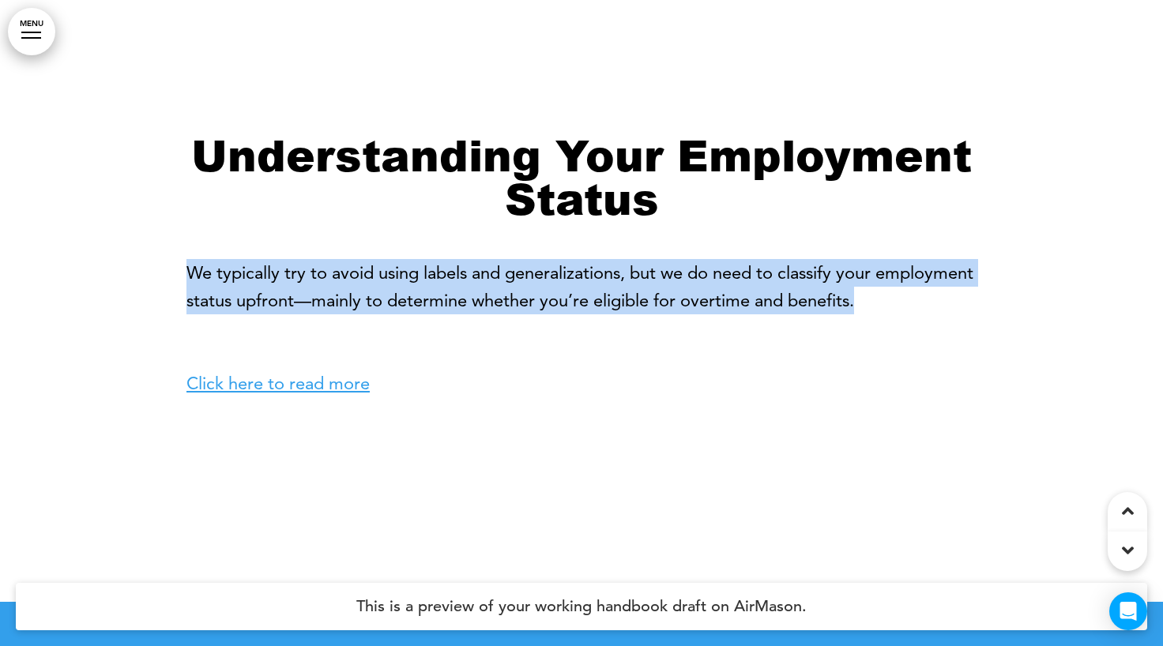
drag, startPoint x: 963, startPoint y: 299, endPoint x: 190, endPoint y: 280, distance: 773.1
click at [190, 280] on p "We typically try to avoid using labels and generalizations, but we do need to c…" at bounding box center [582, 328] width 790 height 139
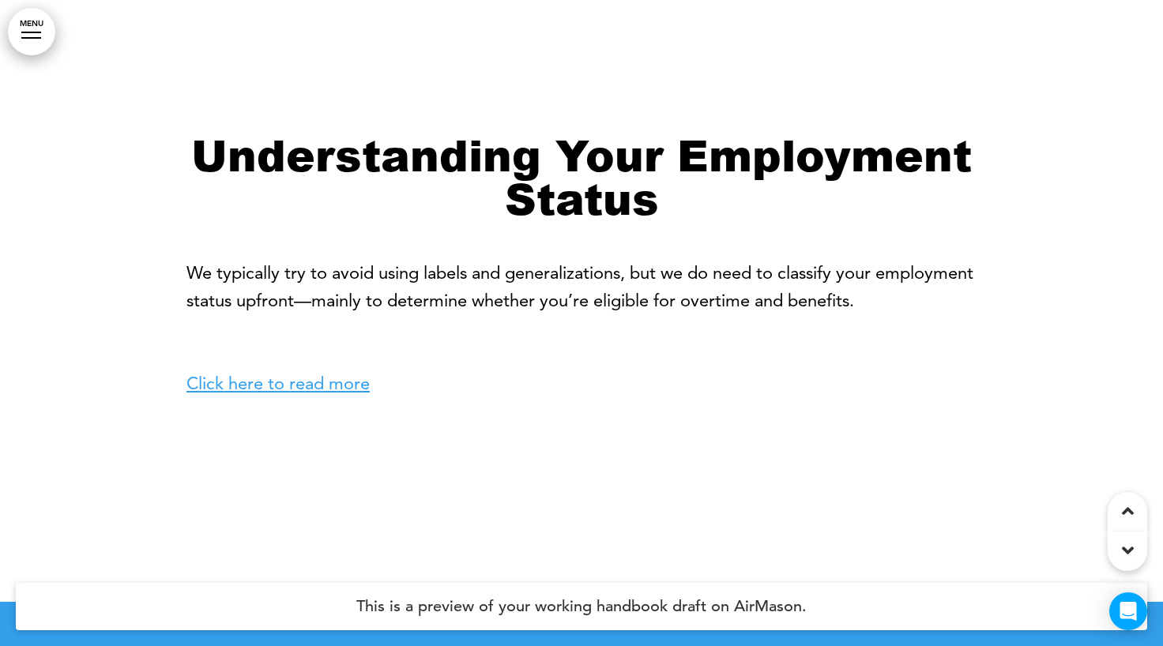
click at [429, 331] on p "We typically try to avoid using labels and generalizations, but we do need to c…" at bounding box center [582, 328] width 790 height 139
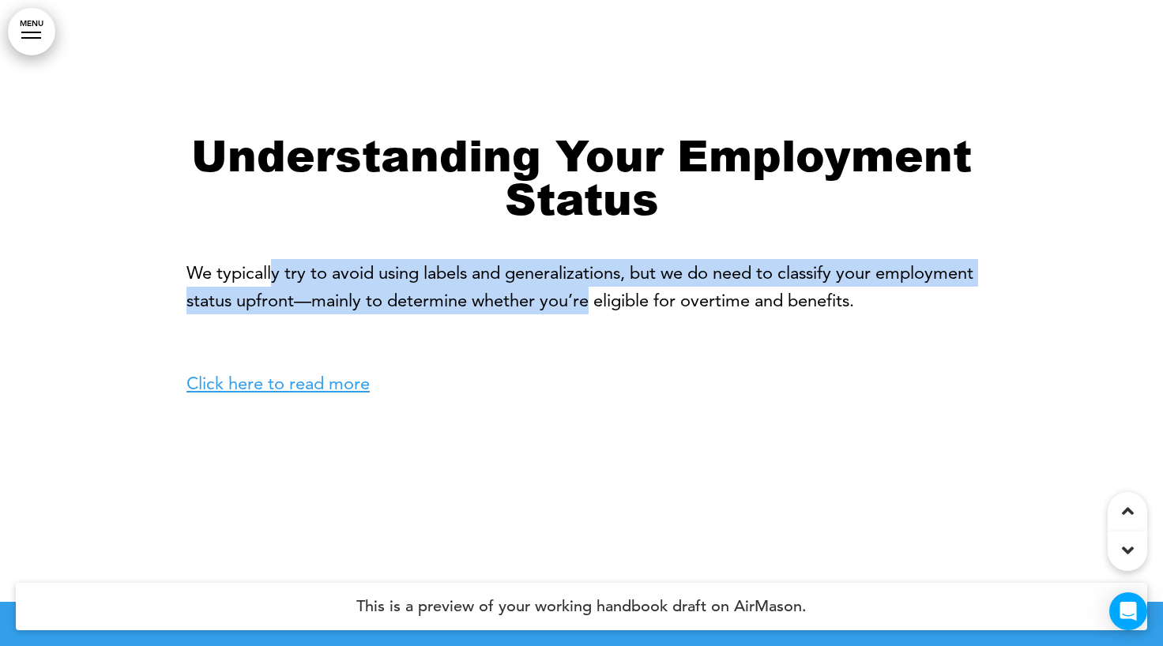
drag, startPoint x: 271, startPoint y: 296, endPoint x: 693, endPoint y: 300, distance: 422.0
click at [693, 300] on p "We typically try to avoid using labels and generalizations, but we do need to c…" at bounding box center [582, 328] width 790 height 139
